Goal: Information Seeking & Learning: Learn about a topic

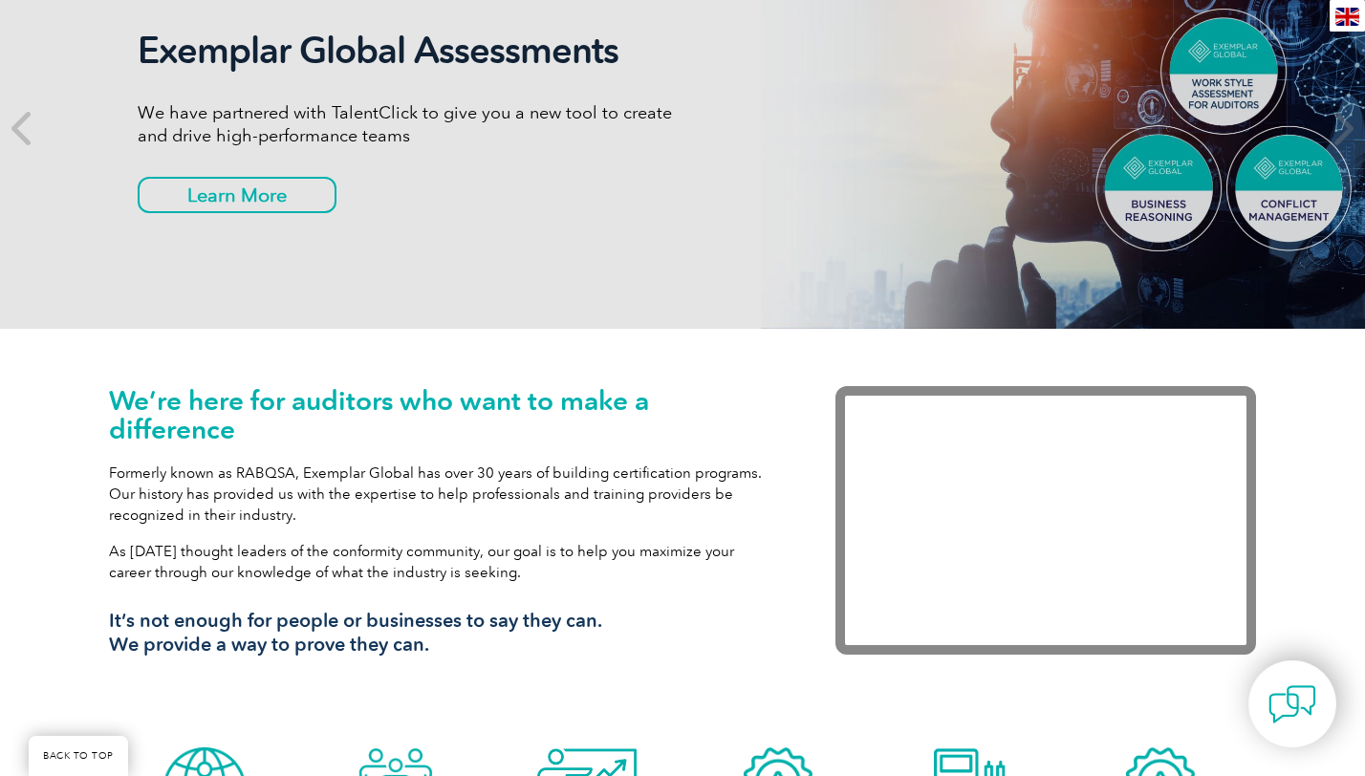
scroll to position [313, 0]
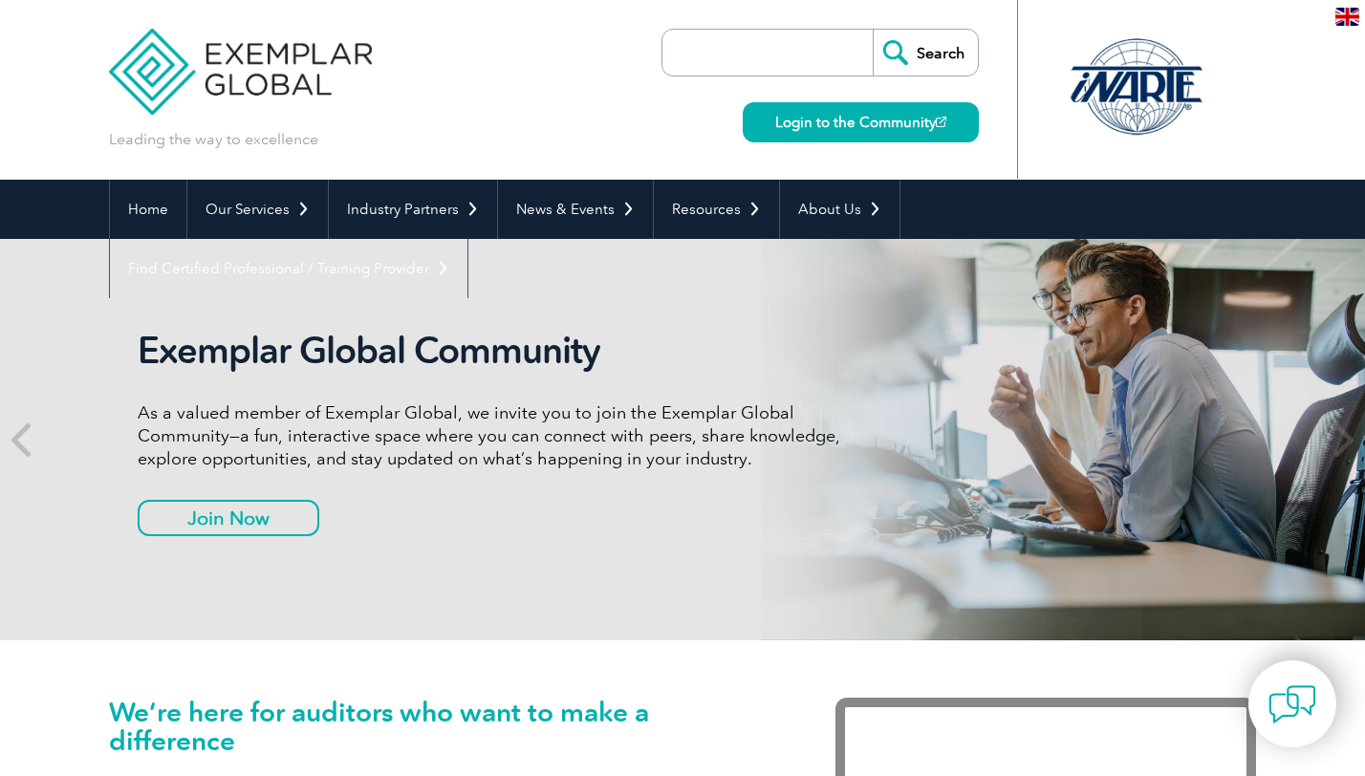
click at [752, 57] on input "search" at bounding box center [772, 53] width 201 height 46
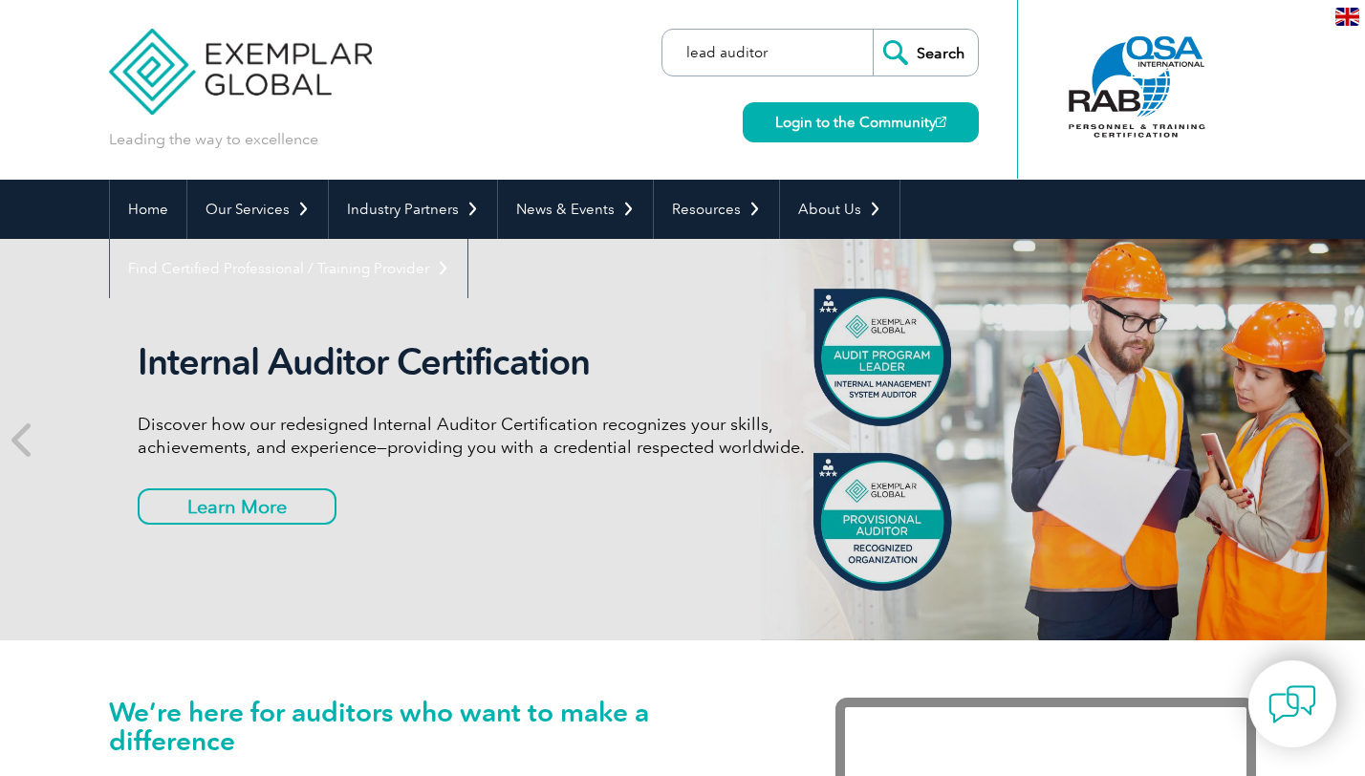
type input "lead auditor"
click at [873, 30] on input "Search" at bounding box center [925, 53] width 105 height 46
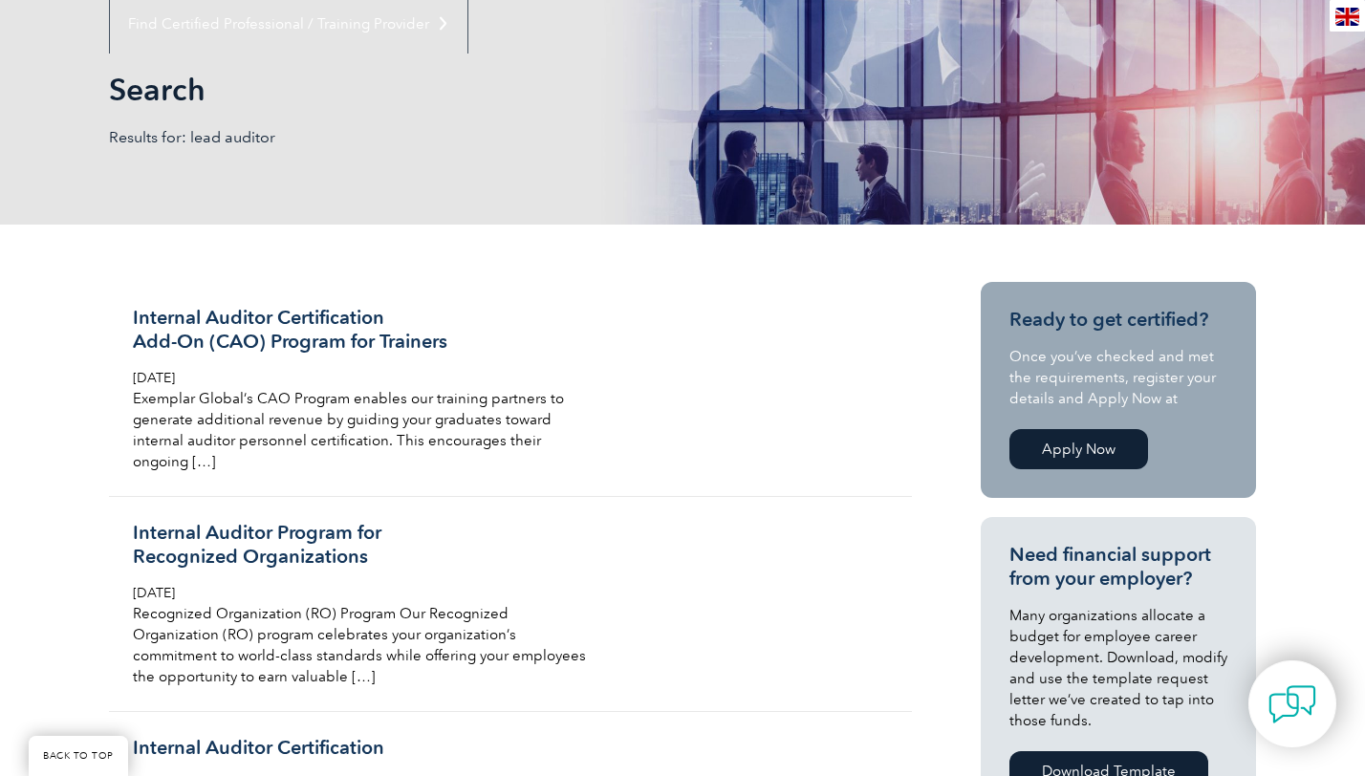
scroll to position [212, 0]
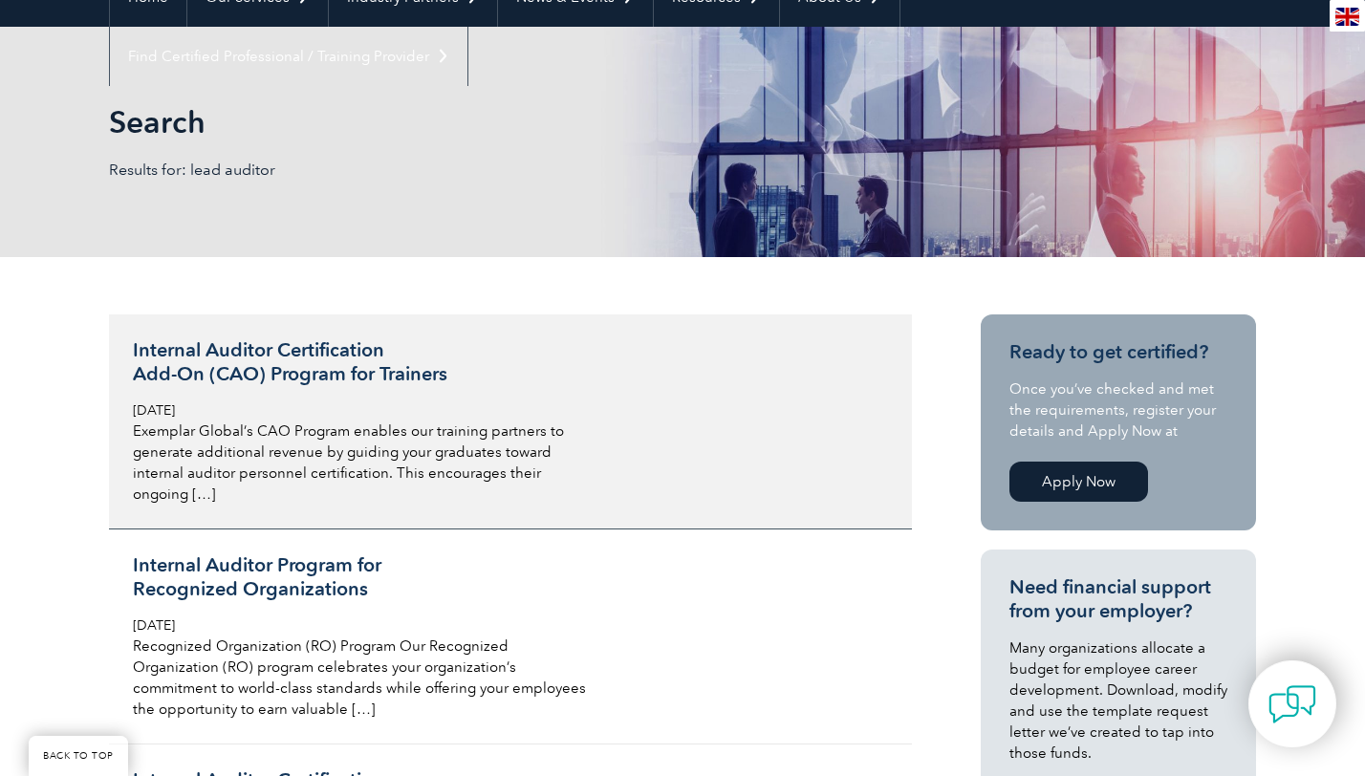
click at [285, 359] on h3 "Internal Auditor Certification Add-On (CAO) Program for Trainers" at bounding box center [359, 362] width 453 height 48
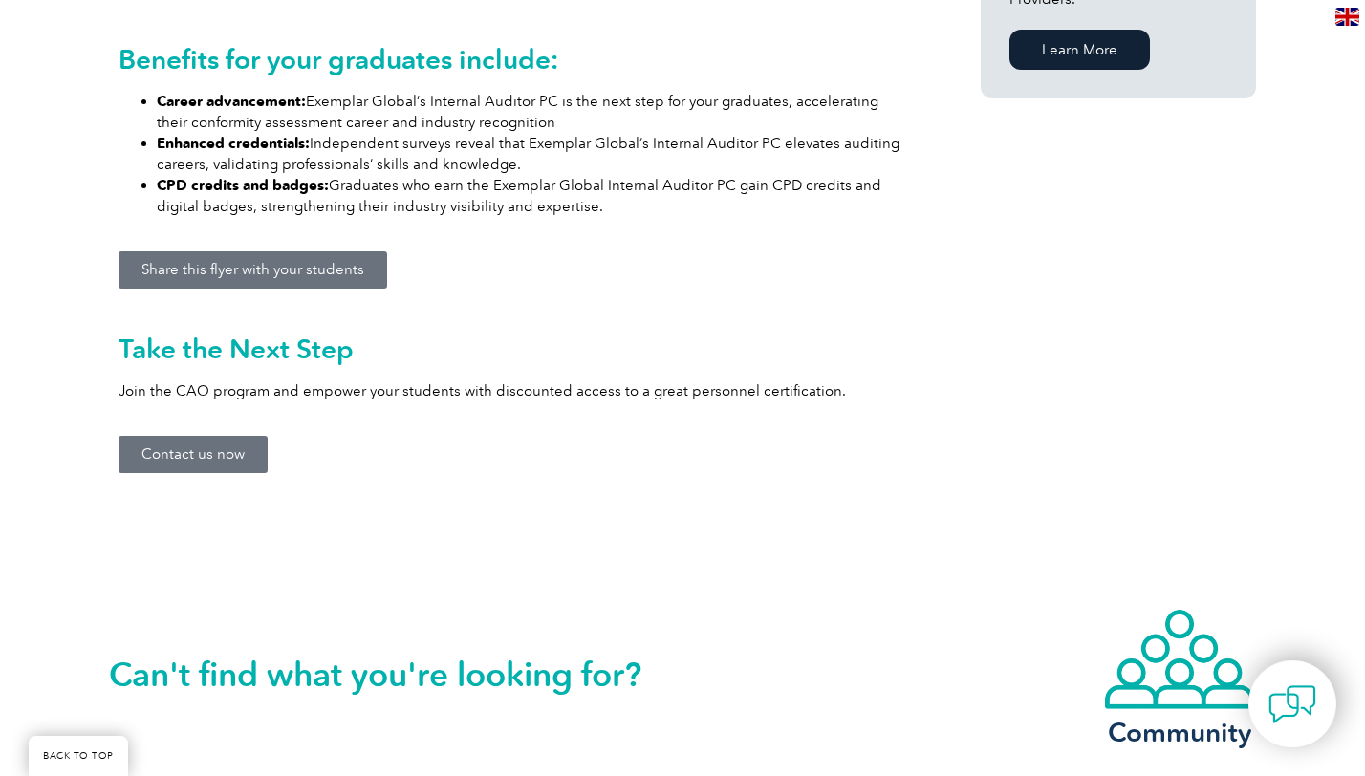
scroll to position [1589, 0]
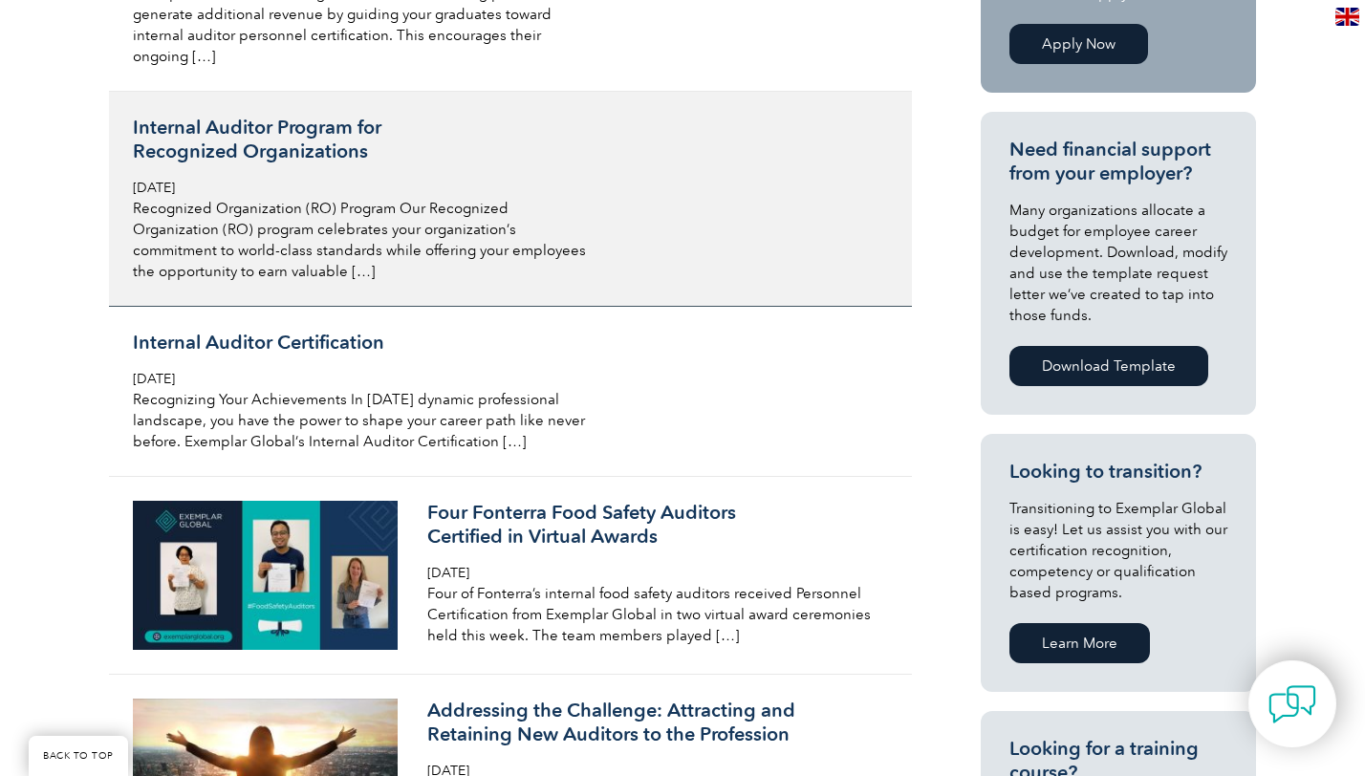
scroll to position [749, 0]
